Goal: Communication & Community: Answer question/provide support

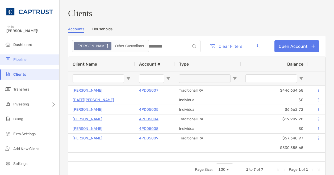
click at [25, 59] on span "Pipeline" at bounding box center [19, 59] width 13 height 5
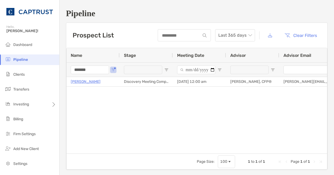
drag, startPoint x: 100, startPoint y: 69, endPoint x: 51, endPoint y: 59, distance: 50.5
click at [51, 59] on div "Pipeline Hello, Justin! Dashboard Pipeline Clients Transfers Investing Billing …" at bounding box center [167, 87] width 334 height 175
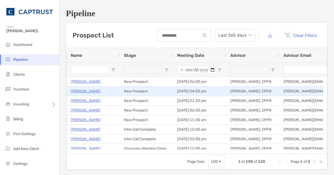
click at [85, 91] on p "Gary Cashion" at bounding box center [86, 91] width 30 height 7
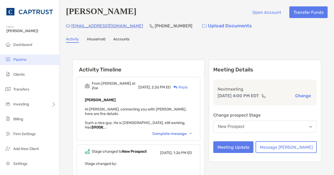
click at [28, 59] on li "Pipeline" at bounding box center [29, 60] width 59 height 11
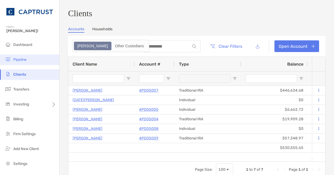
click at [40, 60] on li "Pipeline" at bounding box center [29, 60] width 59 height 11
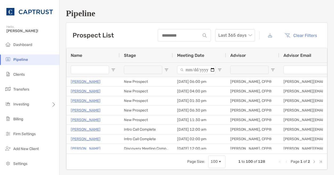
click at [95, 72] on input "Name Filter Input" at bounding box center [90, 70] width 38 height 9
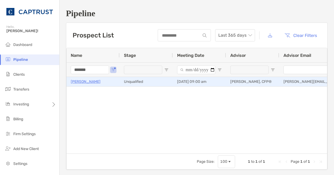
type input "*******"
click at [88, 81] on p "[PERSON_NAME]" at bounding box center [86, 82] width 30 height 7
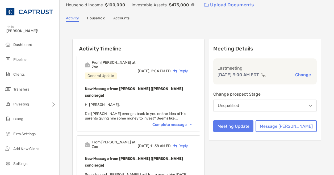
scroll to position [33, 0]
click at [188, 68] on div "Reply" at bounding box center [179, 71] width 17 height 6
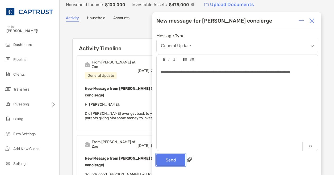
click at [163, 162] on button "Send" at bounding box center [171, 160] width 29 height 12
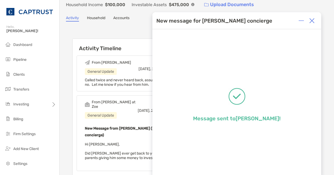
click at [311, 23] on img at bounding box center [312, 20] width 5 height 5
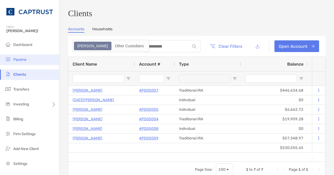
click at [23, 61] on span "Pipeline" at bounding box center [19, 59] width 13 height 5
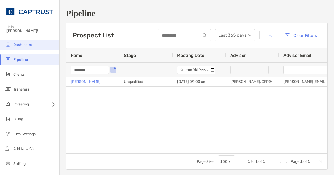
drag, startPoint x: 96, startPoint y: 70, endPoint x: 11, endPoint y: 41, distance: 89.9
click at [11, 41] on div "Pipeline Hello, Justin! Dashboard Pipeline Clients Transfers Investing Billing …" at bounding box center [167, 87] width 334 height 175
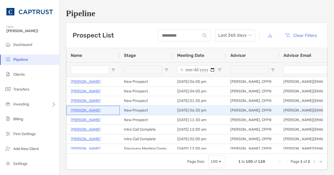
click at [91, 109] on p "Saiteja Suvarna" at bounding box center [86, 110] width 30 height 7
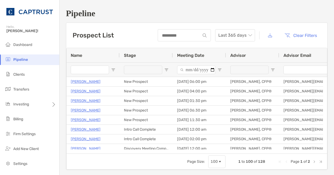
click at [138, 9] on h1 "Pipeline" at bounding box center [197, 14] width 262 height 10
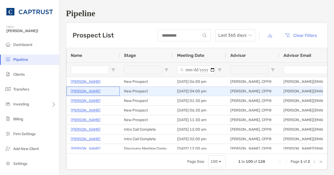
click at [89, 91] on p "[PERSON_NAME]" at bounding box center [86, 91] width 30 height 7
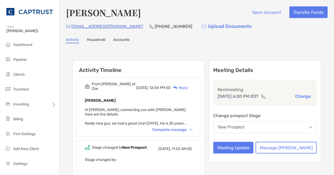
click at [67, 15] on div "Saiteja Suvarna Open Account Transfer Funds" at bounding box center [197, 12] width 262 height 12
drag, startPoint x: 67, startPoint y: 15, endPoint x: 133, endPoint y: 15, distance: 66.3
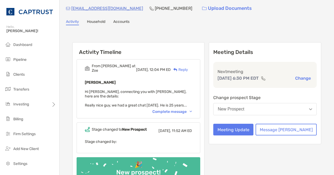
click at [190, 110] on div "Complete message" at bounding box center [173, 112] width 40 height 5
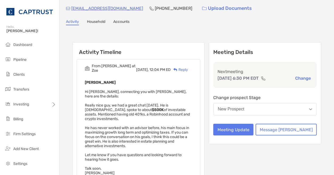
click at [190, 103] on span "Hi Justin, connecting you with Saiteja, here are the details: Really nice guy, …" at bounding box center [137, 133] width 105 height 86
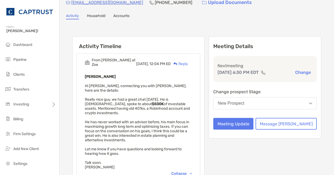
scroll to position [0, 0]
